Goal: Information Seeking & Learning: Learn about a topic

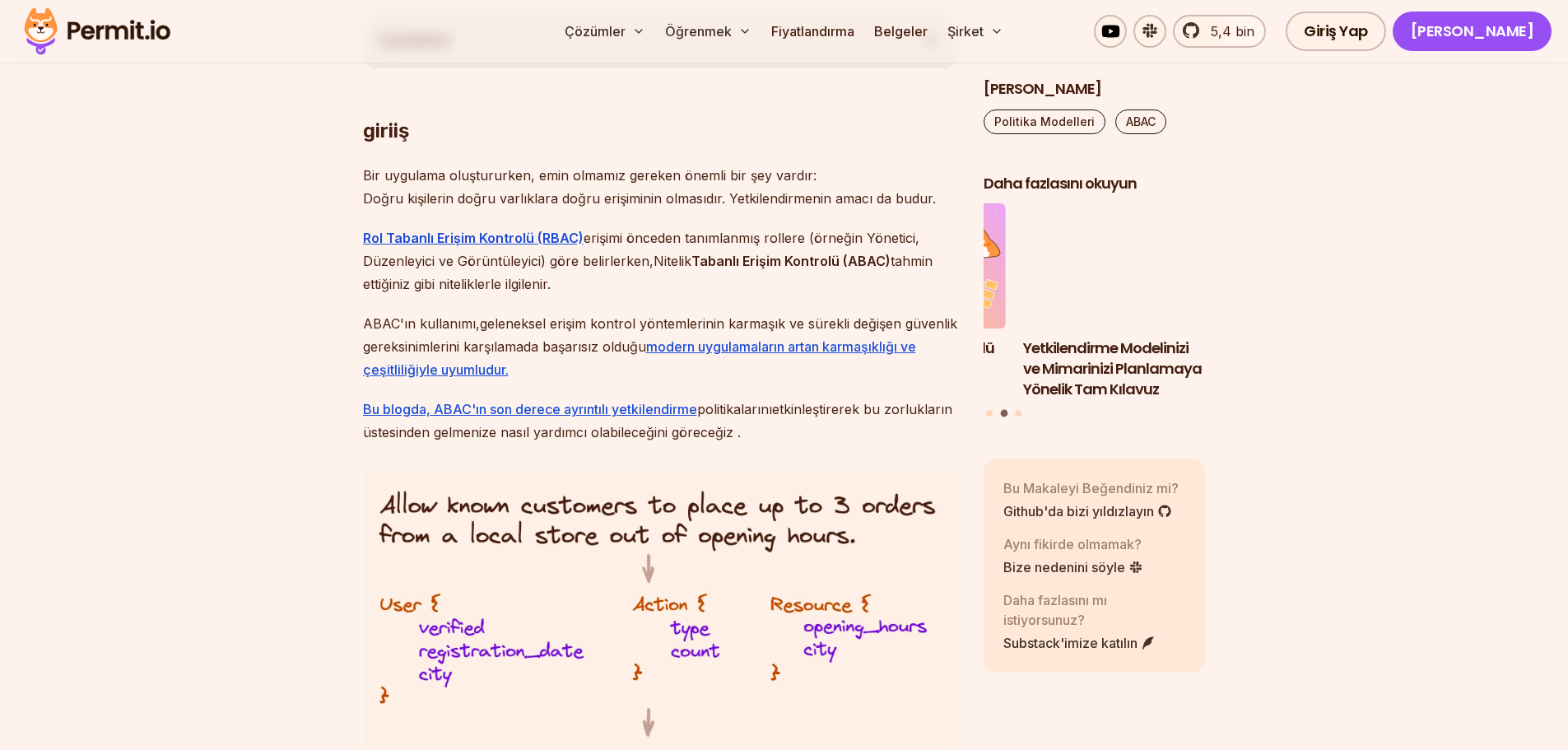
scroll to position [988, 0]
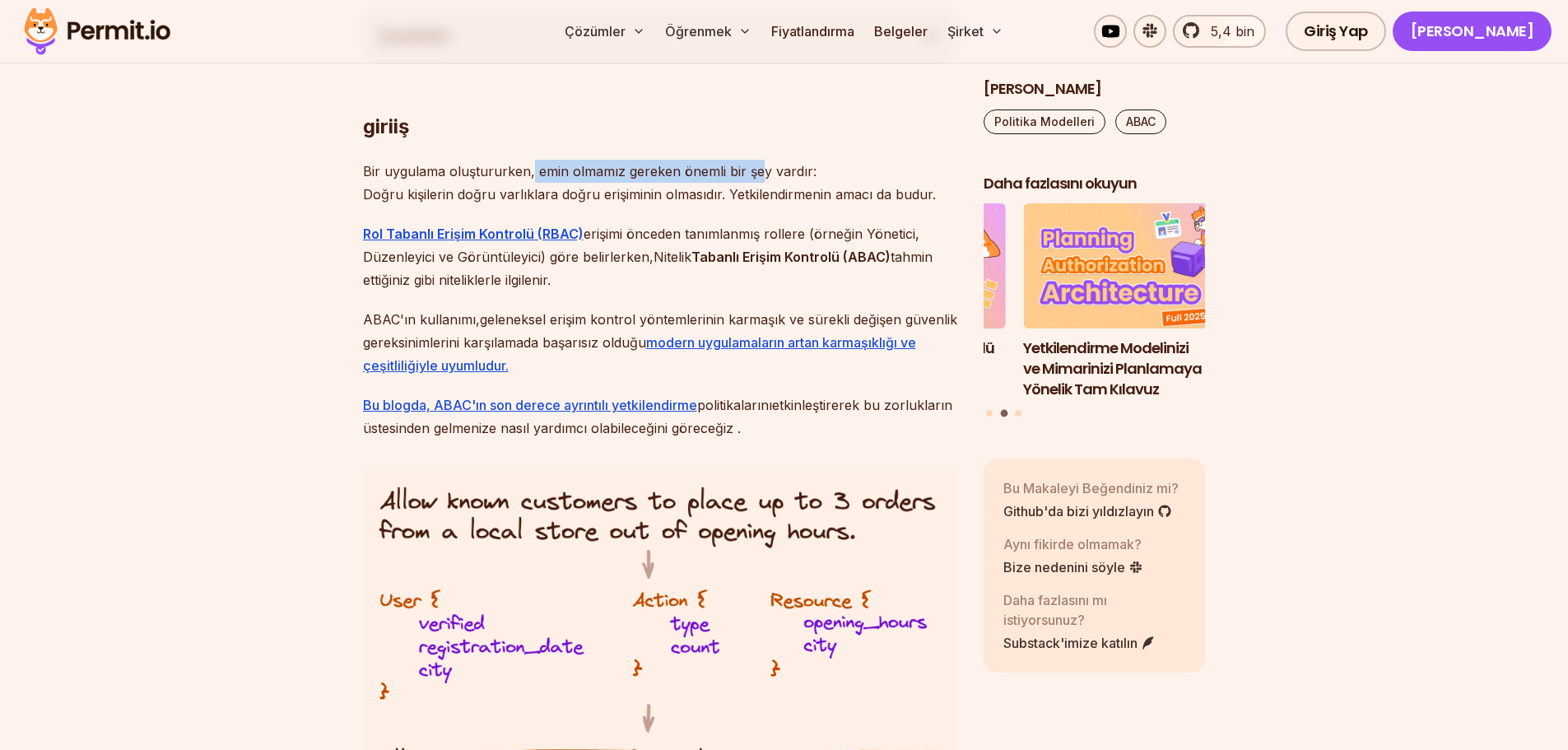
drag, startPoint x: 530, startPoint y: 173, endPoint x: 760, endPoint y: 178, distance: 230.1
click at [760, 178] on font "Bir uygulama oluştururken, emin olmamız gereken önemli bir şey vardır:" at bounding box center [590, 171] width 453 height 17
drag, startPoint x: 483, startPoint y: 192, endPoint x: 542, endPoint y: 189, distance: 59.1
click at [542, 189] on font "Doğru kişilerin doğru varlıklara doğru erişiminin olmasıdır. Yetkilendirmenin a…" at bounding box center [650, 194] width 573 height 17
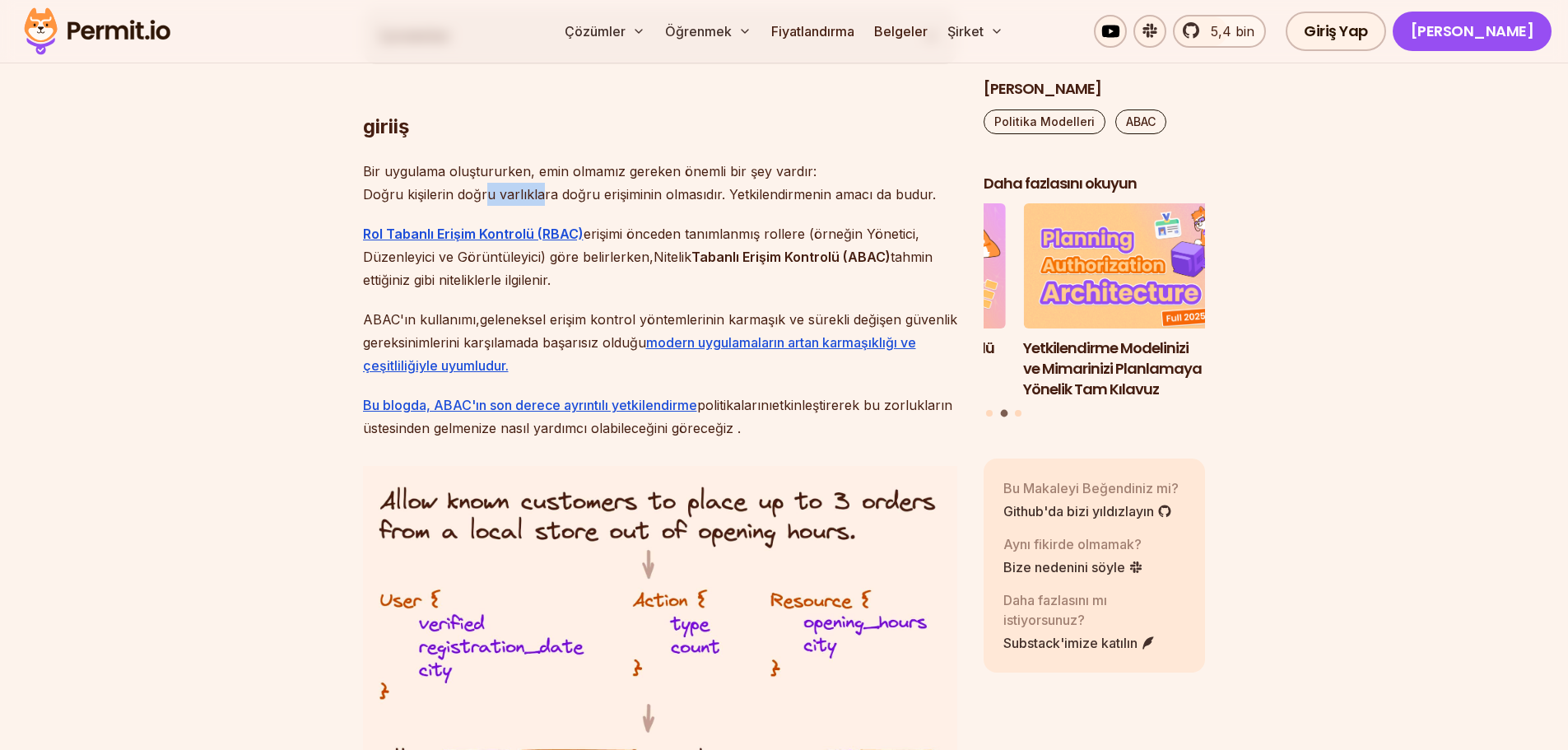
click at [542, 189] on font "Doğru kişilerin doğru varlıklara doğru erişiminin olmasıdır. Yetkilendirmenin a…" at bounding box center [650, 194] width 573 height 17
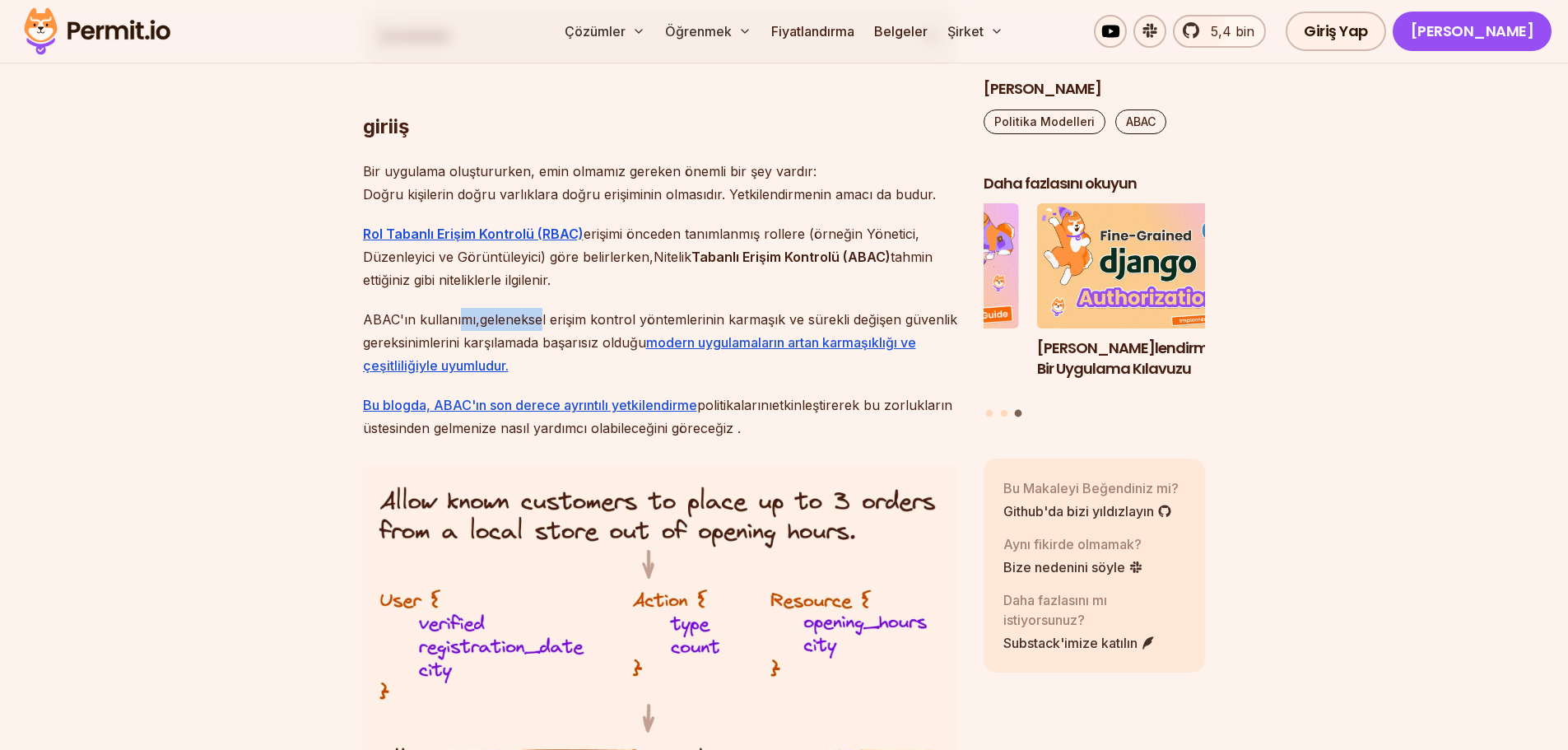
drag, startPoint x: 475, startPoint y: 318, endPoint x: 547, endPoint y: 314, distance: 72.1
click at [545, 314] on font "ABAC'ın kullanımı, geleneksel erişim kontrol yöntemlerinin karmaşık ve sürekli …" at bounding box center [661, 331] width 595 height 40
click at [547, 313] on font "geleneksel erişim kontrol yöntemlerinin karmaşık ve sürekli değişen güvenlik ge…" at bounding box center [661, 331] width 595 height 40
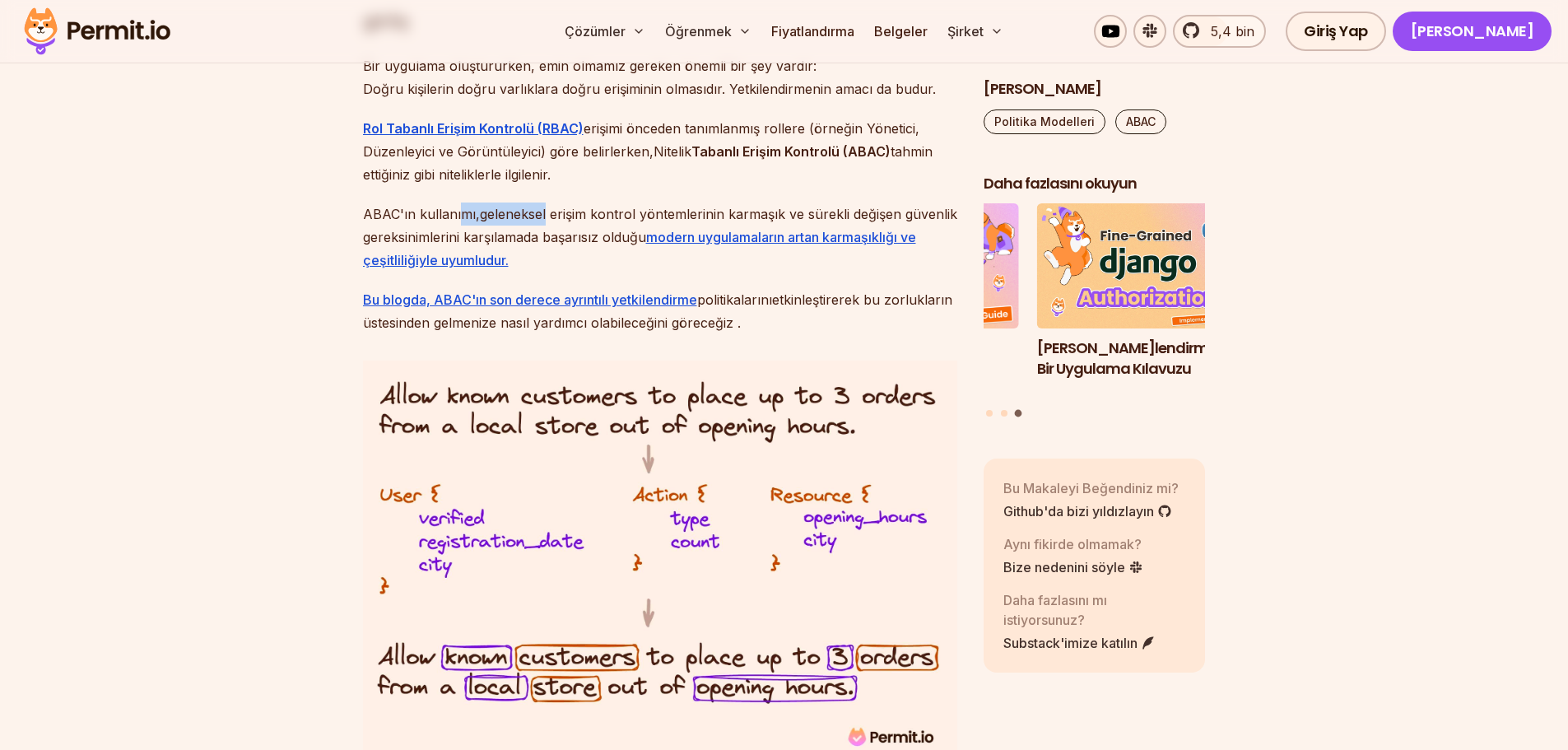
scroll to position [1098, 0]
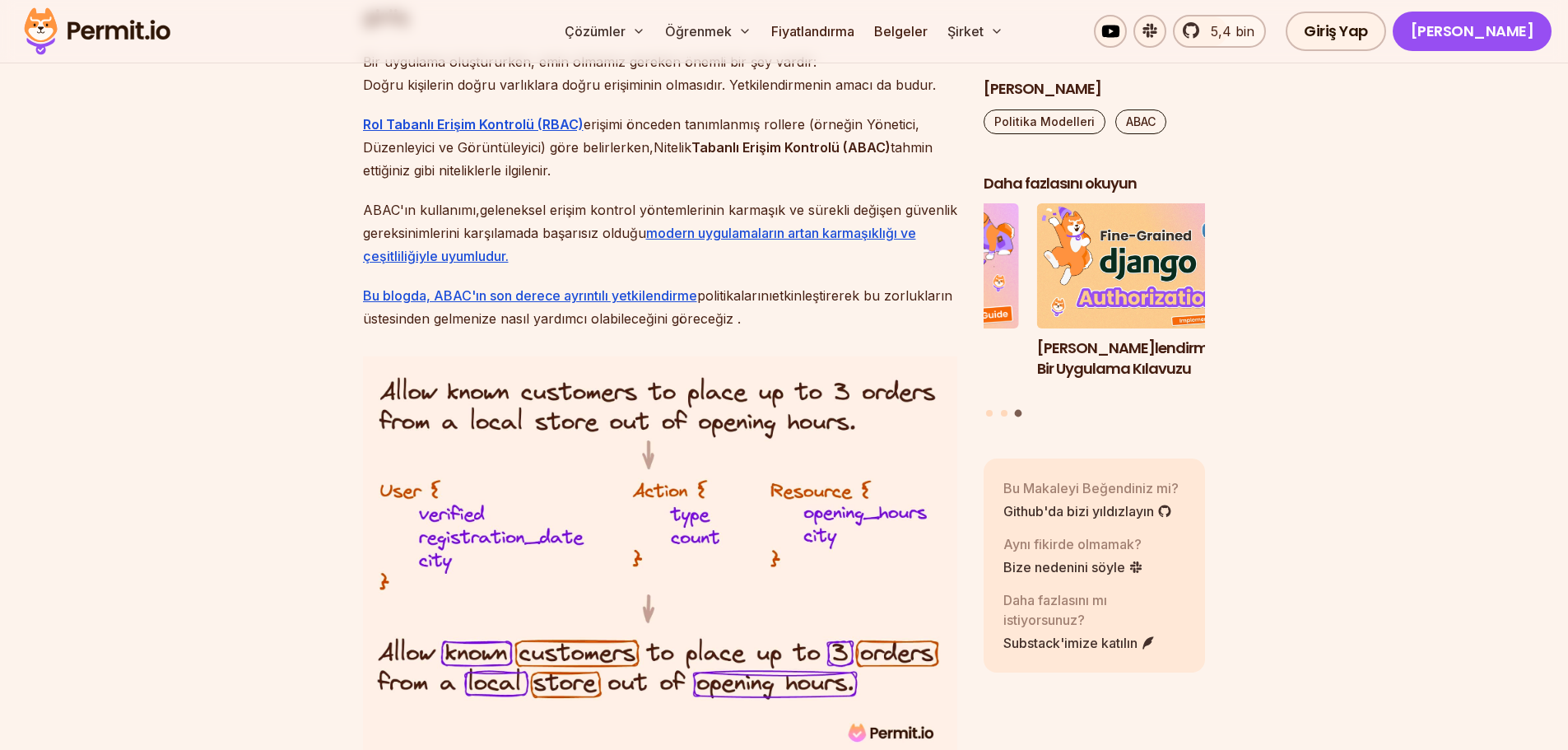
click at [468, 225] on font "geleneksel erişim kontrol yöntemlerinin karmaşık ve sürekli değişen güvenlik ge…" at bounding box center [661, 221] width 595 height 40
click at [613, 234] on font "geleneksel erişim kontrol yöntemlerinin karmaşık ve sürekli değişen güvenlik ge…" at bounding box center [661, 221] width 595 height 40
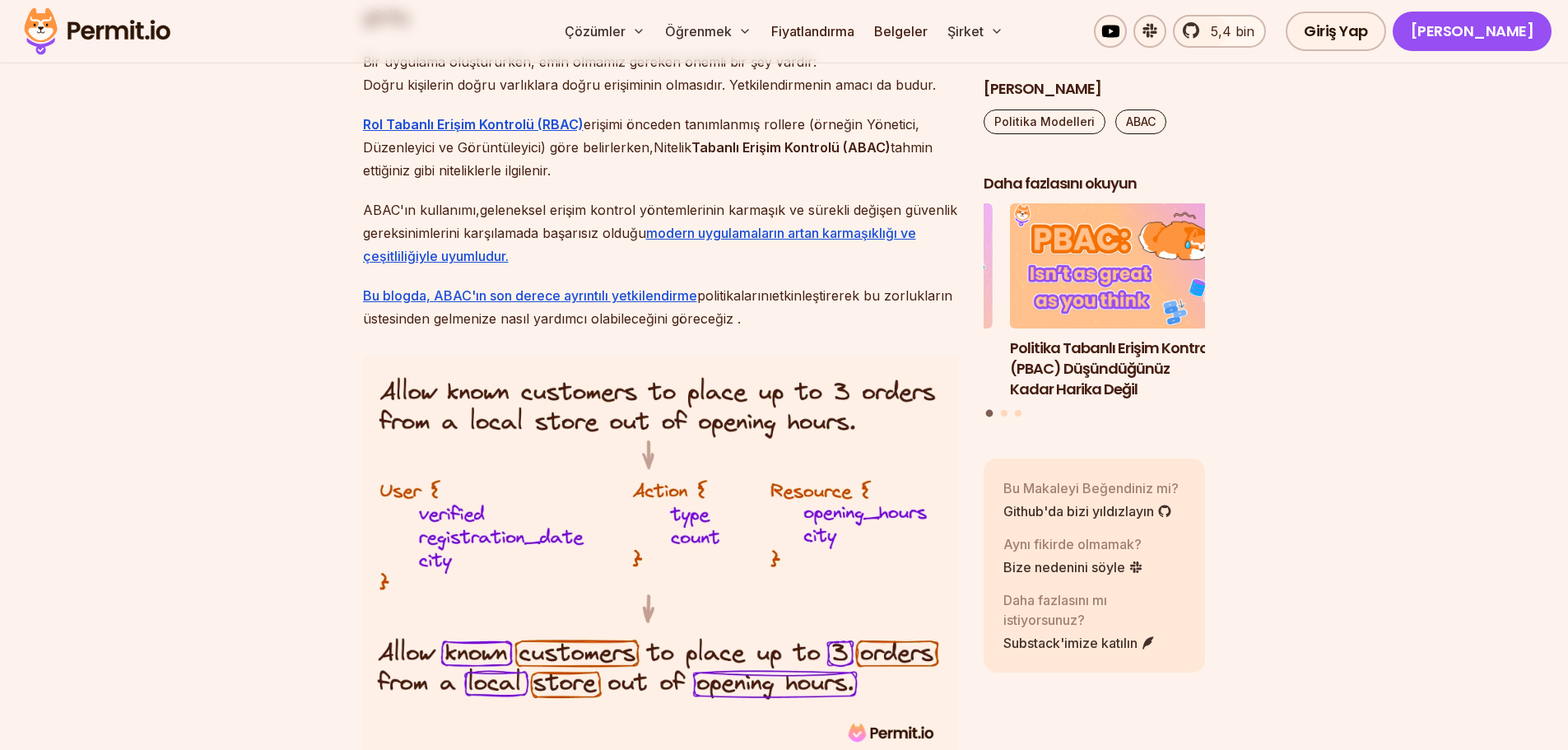
click at [852, 292] on font "etkinleştirerek bu zorlukların üstesinden gelmenize nasıl yardımcı olabileceğin…" at bounding box center [658, 307] width 590 height 40
drag, startPoint x: 399, startPoint y: 316, endPoint x: 619, endPoint y: 314, distance: 220.0
click at [619, 314] on font "etkinleştirerek bu zorlukların üstesinden gelmenize nasıl yardımcı olabileceğin…" at bounding box center [658, 307] width 590 height 40
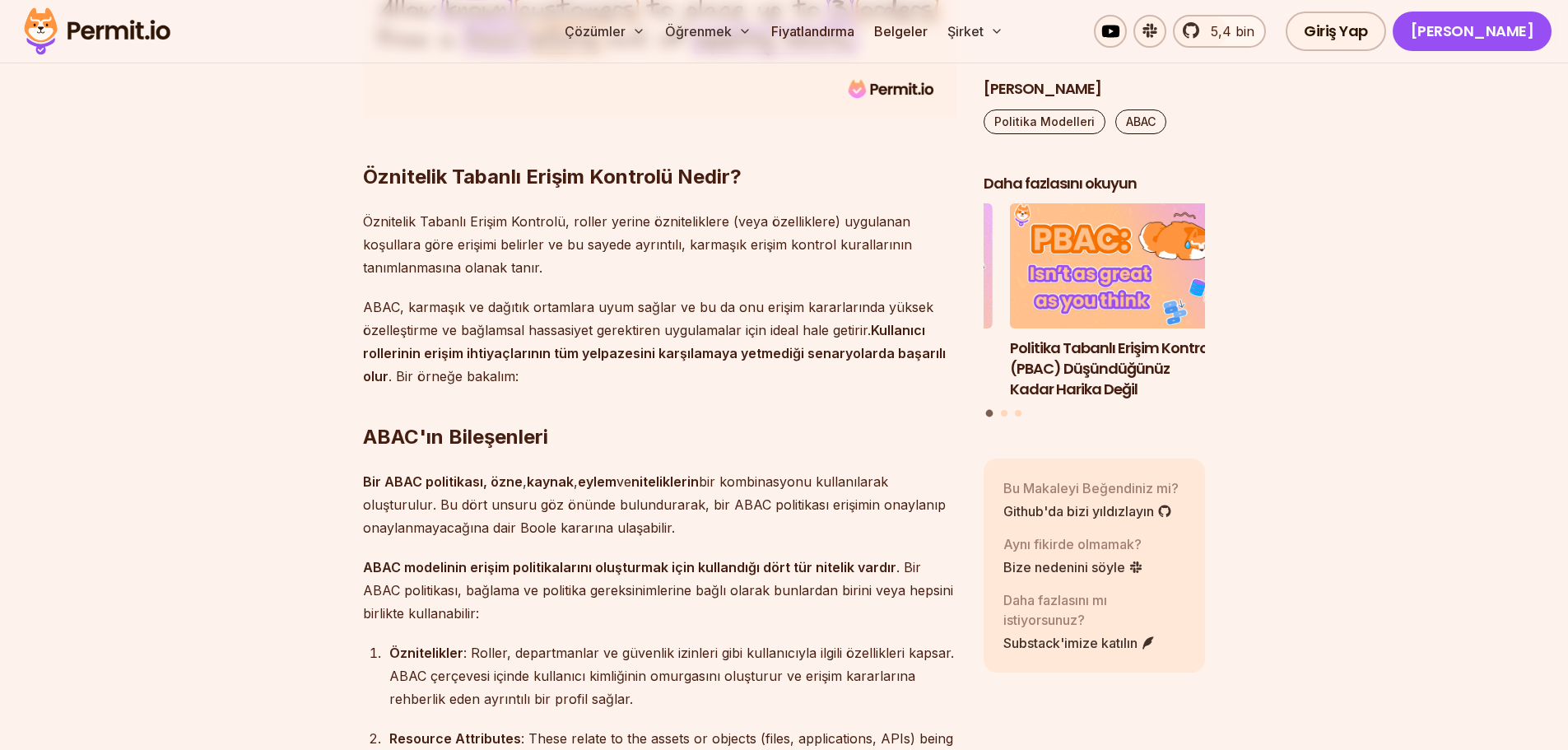
scroll to position [1757, 0]
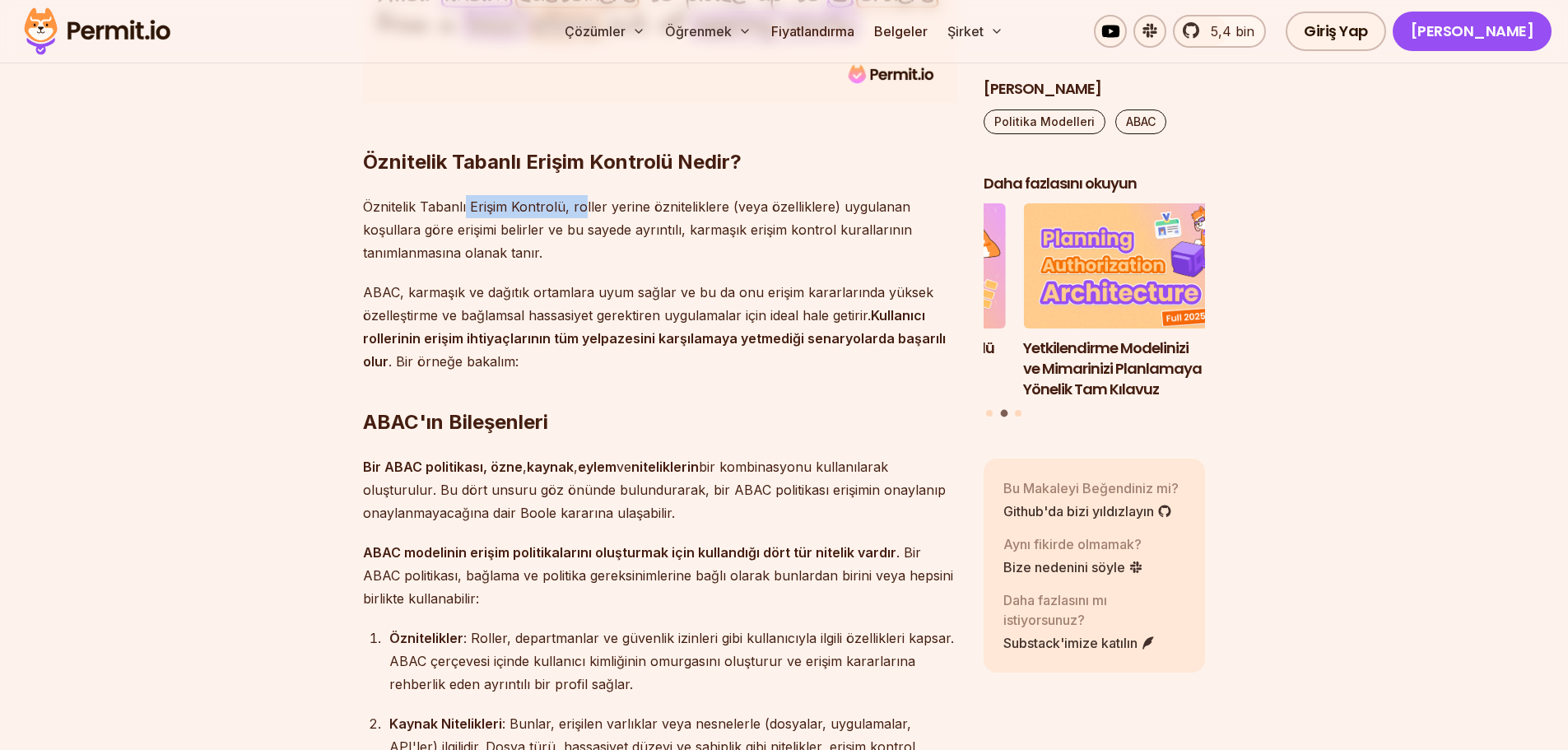
drag, startPoint x: 519, startPoint y: 205, endPoint x: 582, endPoint y: 205, distance: 63.0
click at [582, 205] on font "Öznitelik Tabanlı Erişim Kontrolü, roller yerine özniteliklere (veya özellikler…" at bounding box center [637, 230] width 549 height 63
click at [582, 204] on font "Öznitelik Tabanlı Erişim Kontrolü, roller yerine özniteliklere (veya özellikler…" at bounding box center [637, 230] width 549 height 63
click at [625, 209] on font "Öznitelik Tabanlı Erişim Kontrolü, roller yerine özniteliklere (veya özellikler…" at bounding box center [637, 230] width 549 height 63
drag, startPoint x: 895, startPoint y: 212, endPoint x: 386, endPoint y: 218, distance: 509.0
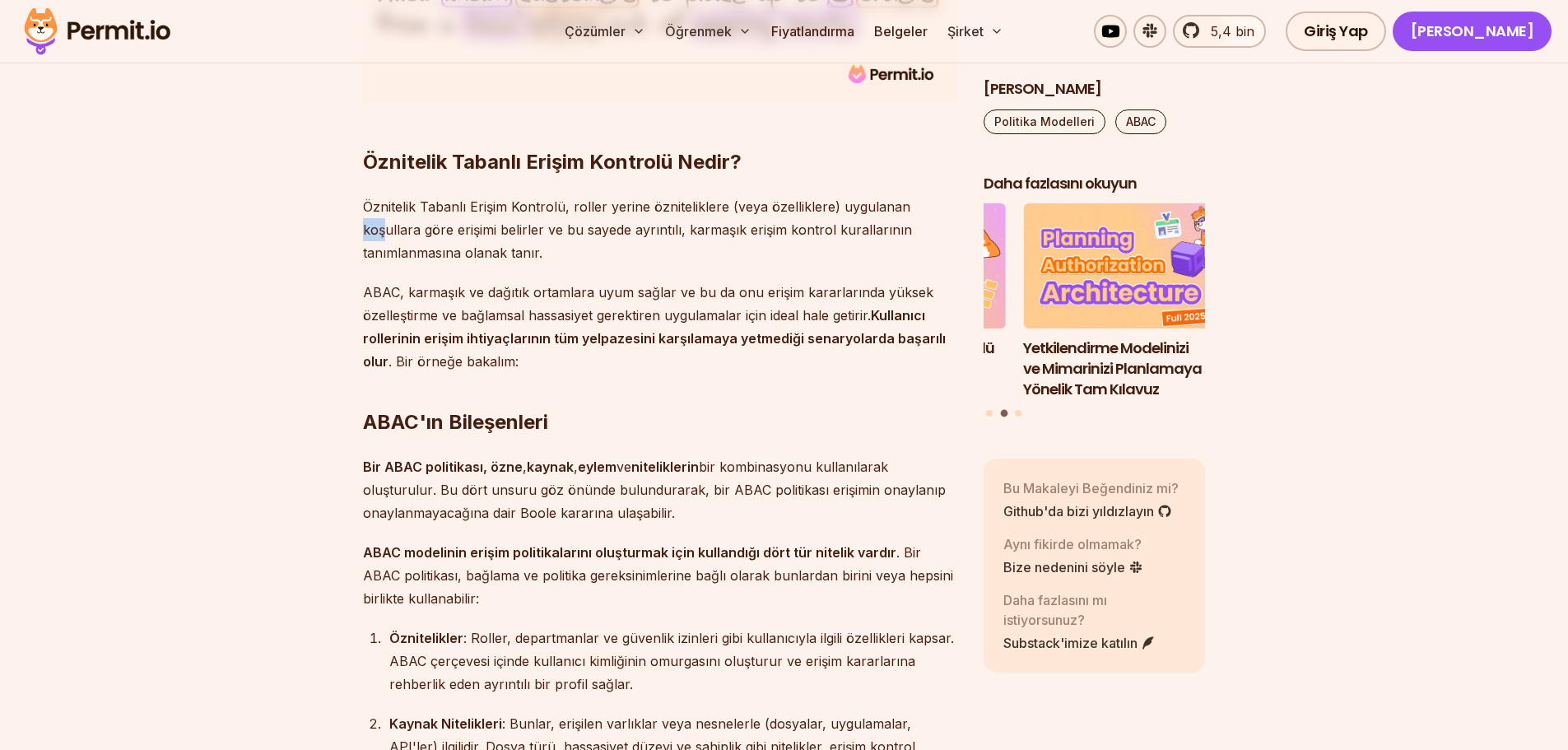
click at [386, 218] on p "Öznitelik Tabanlı Erişim Kontrolü, roller yerine özniteliklere (veya özellikler…" at bounding box center [661, 230] width 595 height 69
click at [532, 217] on p "Öznitelik Tabanlı Erişim Kontrolü, roller yerine özniteliklere (veya özellikler…" at bounding box center [661, 230] width 595 height 69
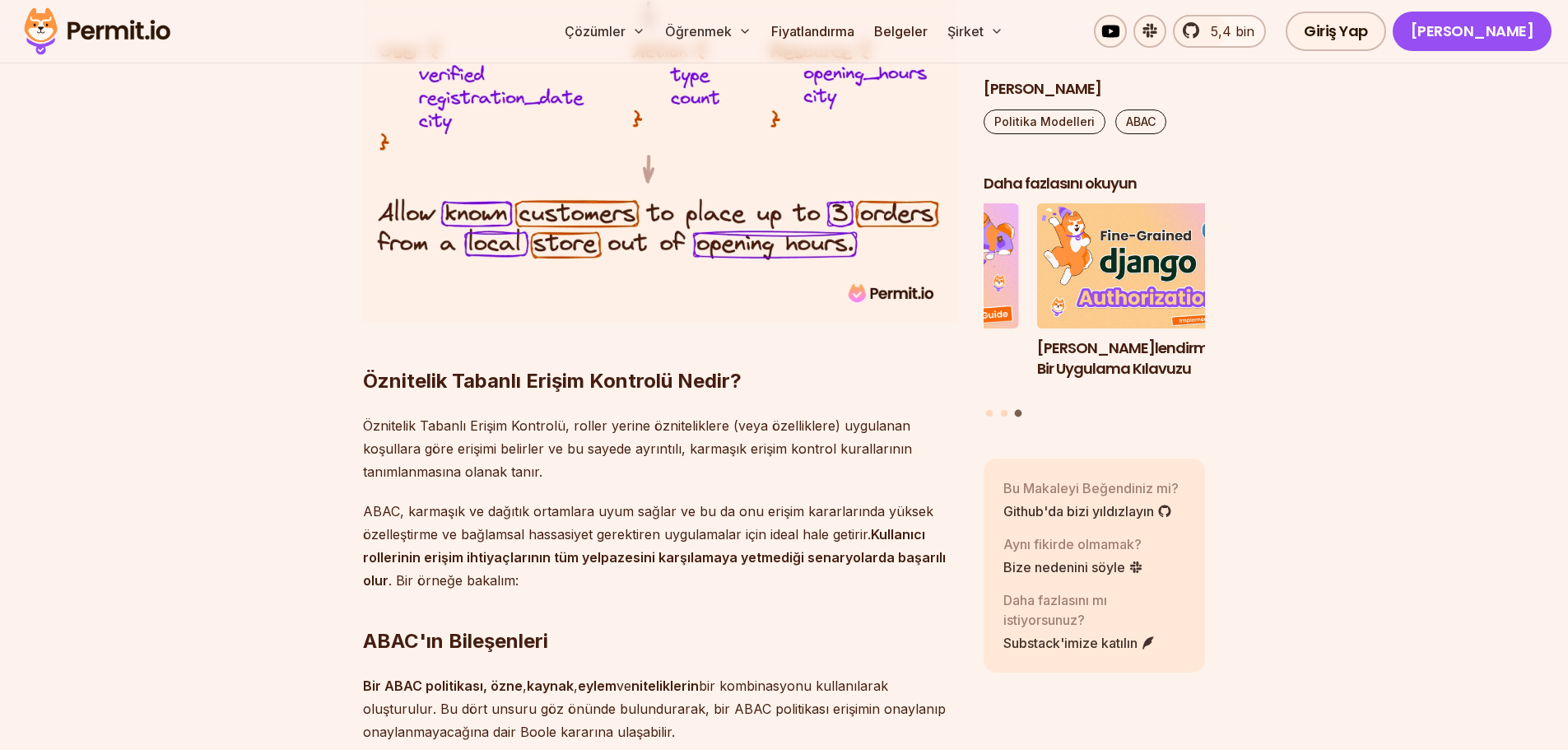
scroll to position [1977, 0]
